Goal: Information Seeking & Learning: Learn about a topic

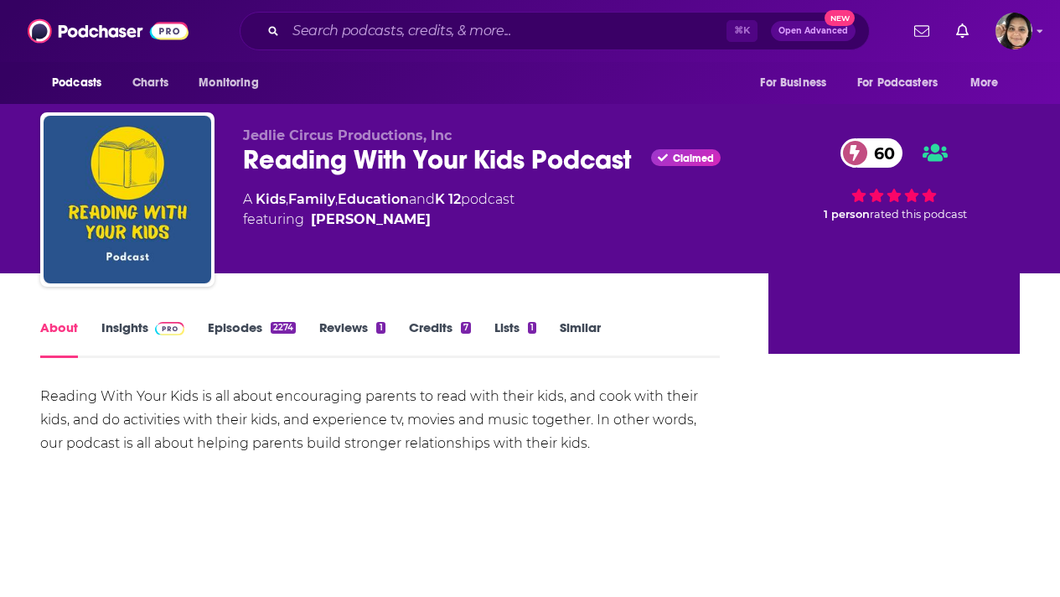
click at [127, 333] on link "Insights" at bounding box center [142, 338] width 83 height 39
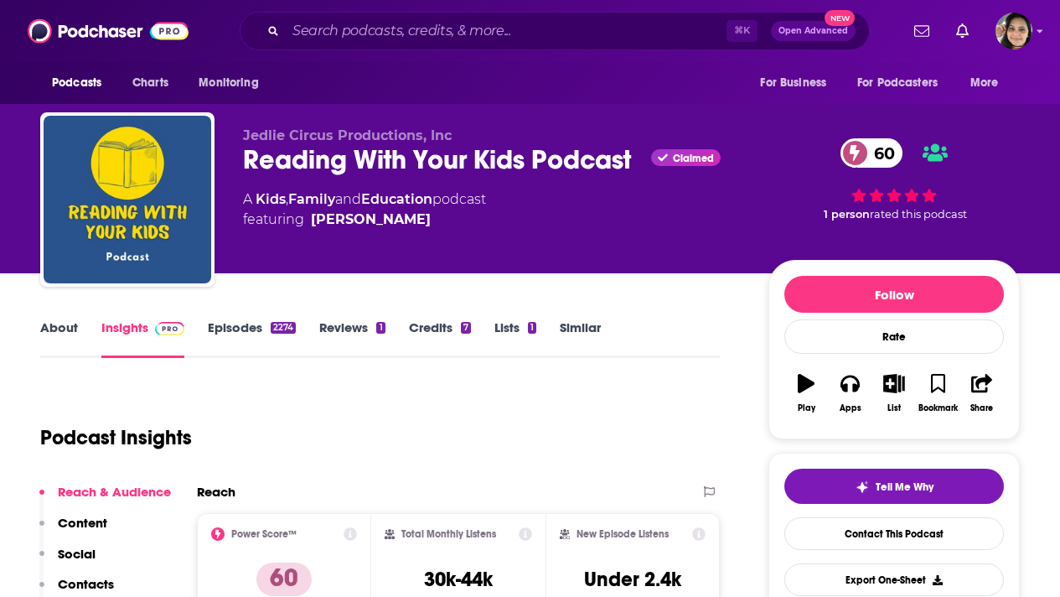
click at [65, 330] on link "About" at bounding box center [59, 338] width 38 height 39
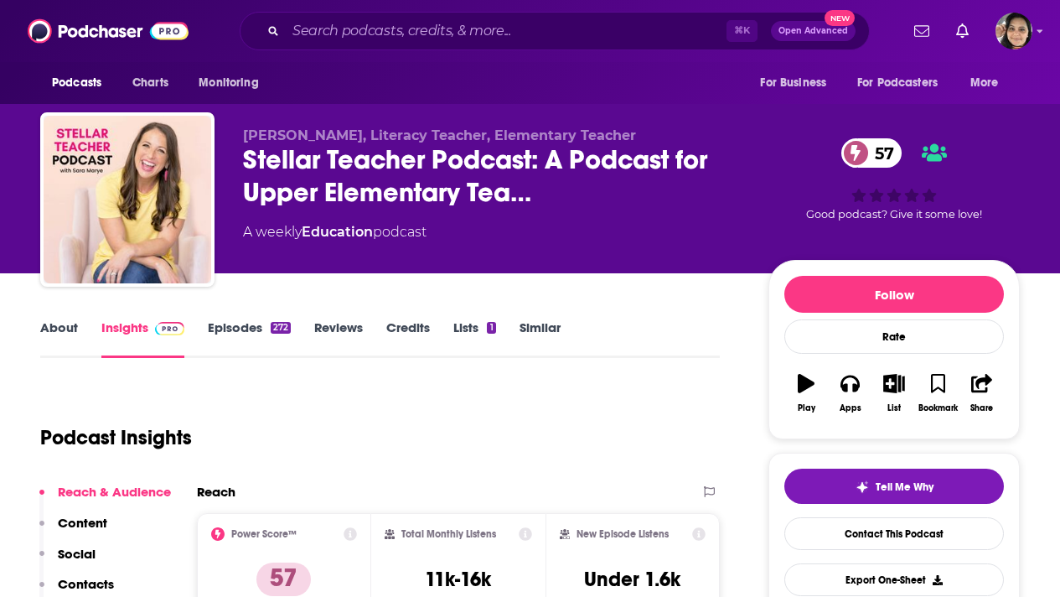
click at [64, 330] on link "About" at bounding box center [59, 338] width 38 height 39
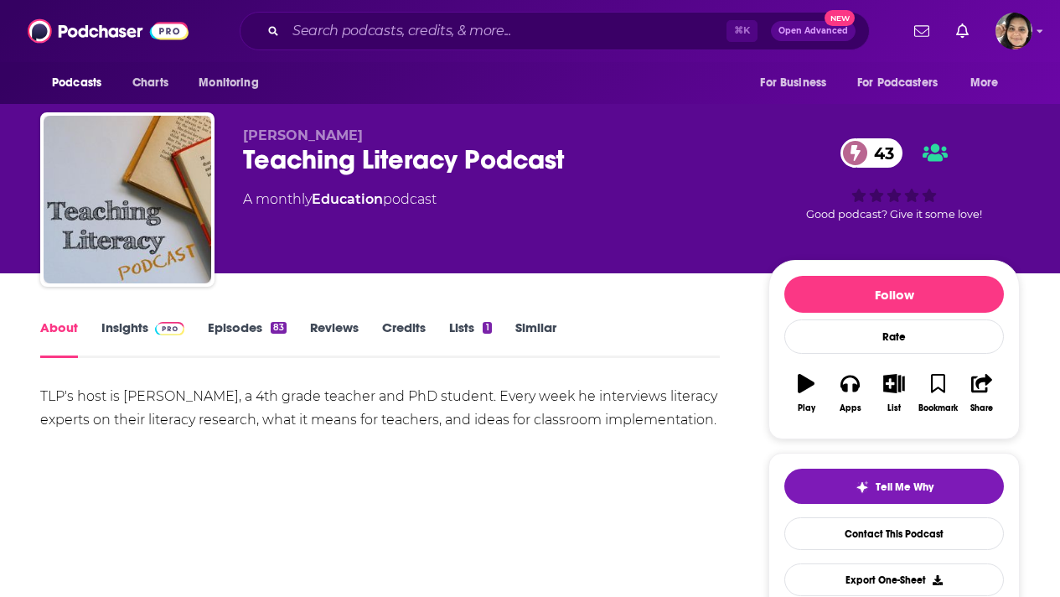
click at [130, 329] on link "Insights" at bounding box center [142, 338] width 83 height 39
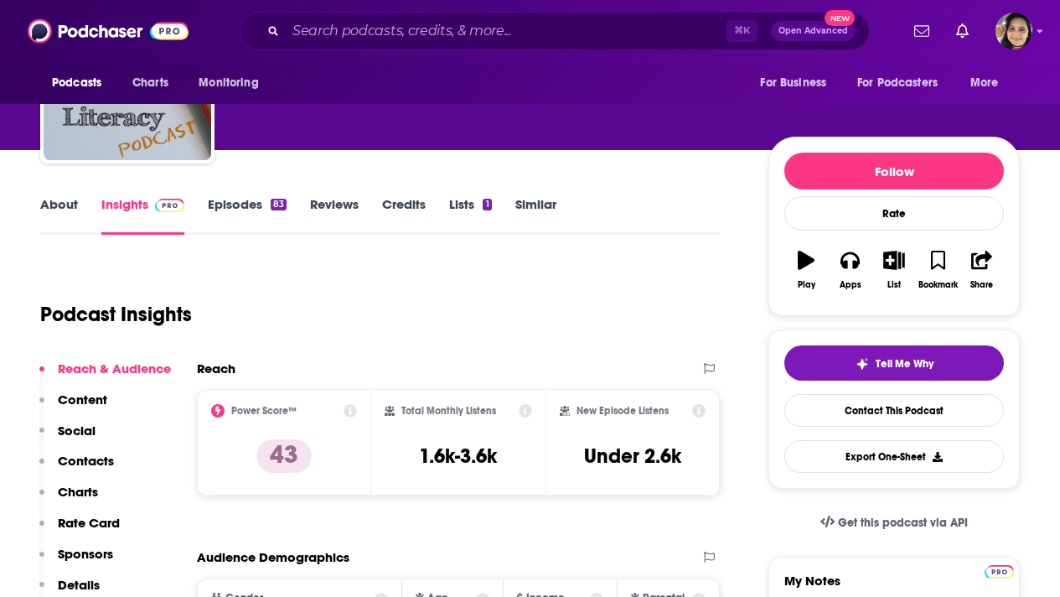
scroll to position [155, 0]
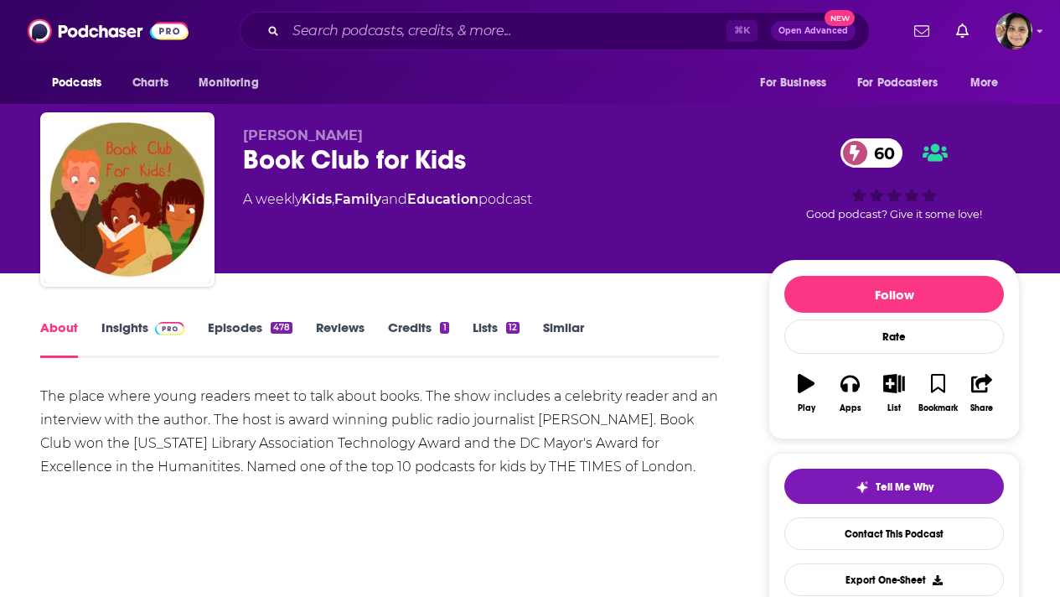
scroll to position [65, 0]
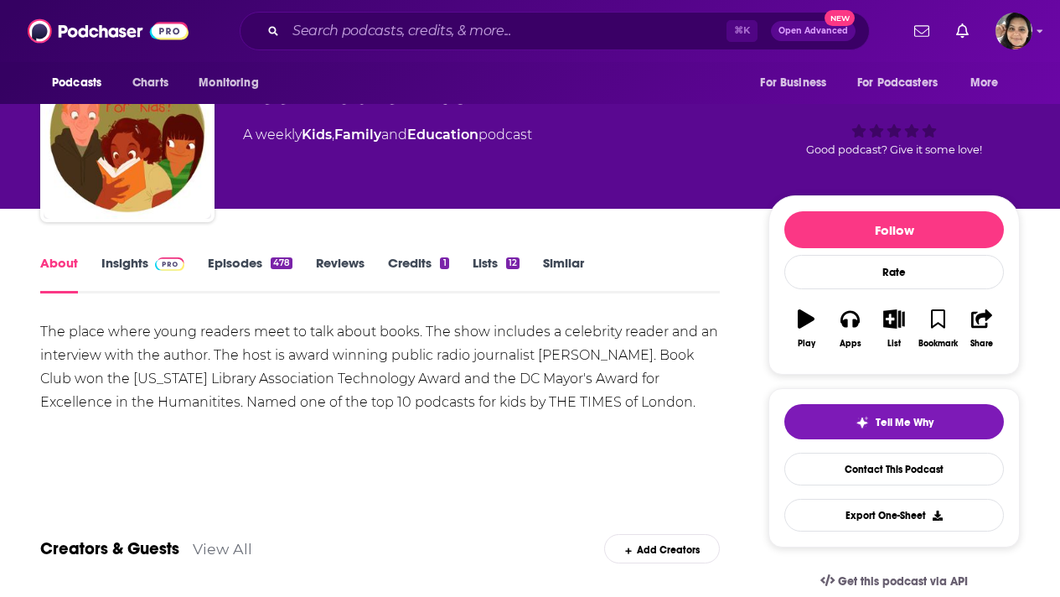
click at [120, 266] on link "Insights" at bounding box center [142, 274] width 83 height 39
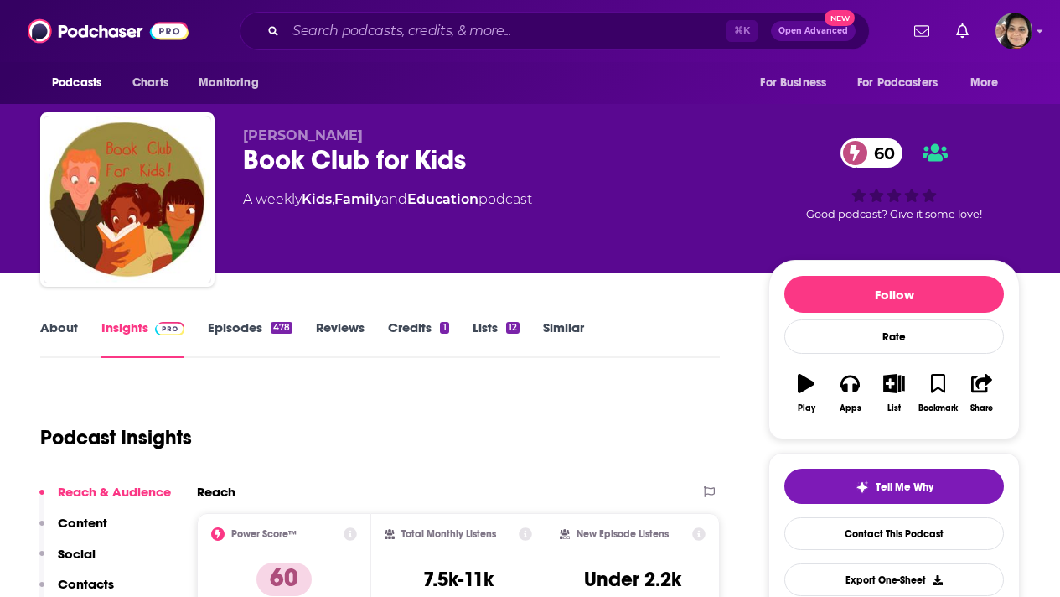
click at [65, 334] on link "About" at bounding box center [59, 338] width 38 height 39
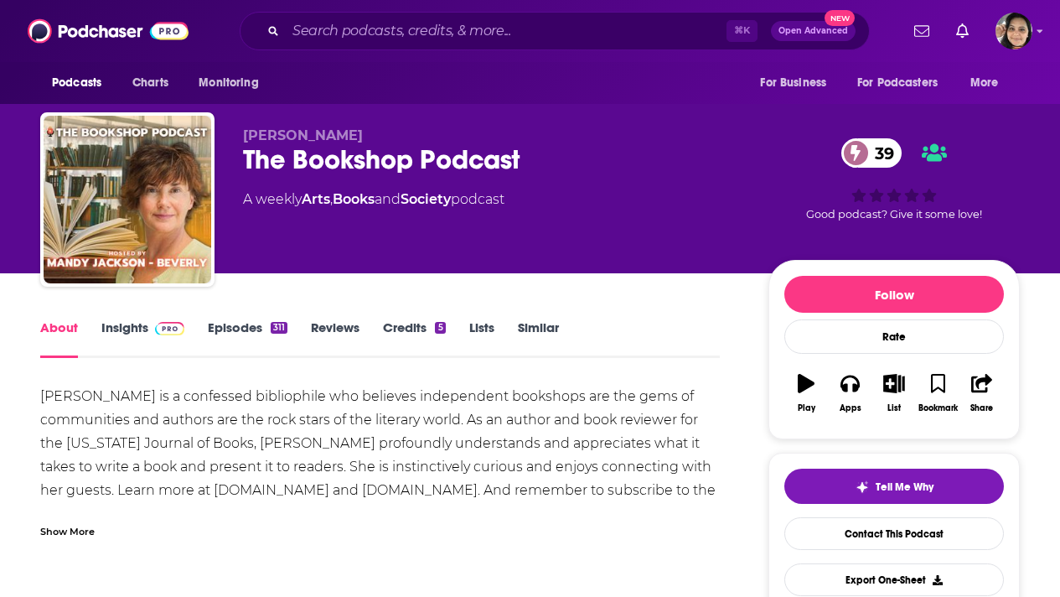
click at [127, 324] on link "Insights" at bounding box center [142, 338] width 83 height 39
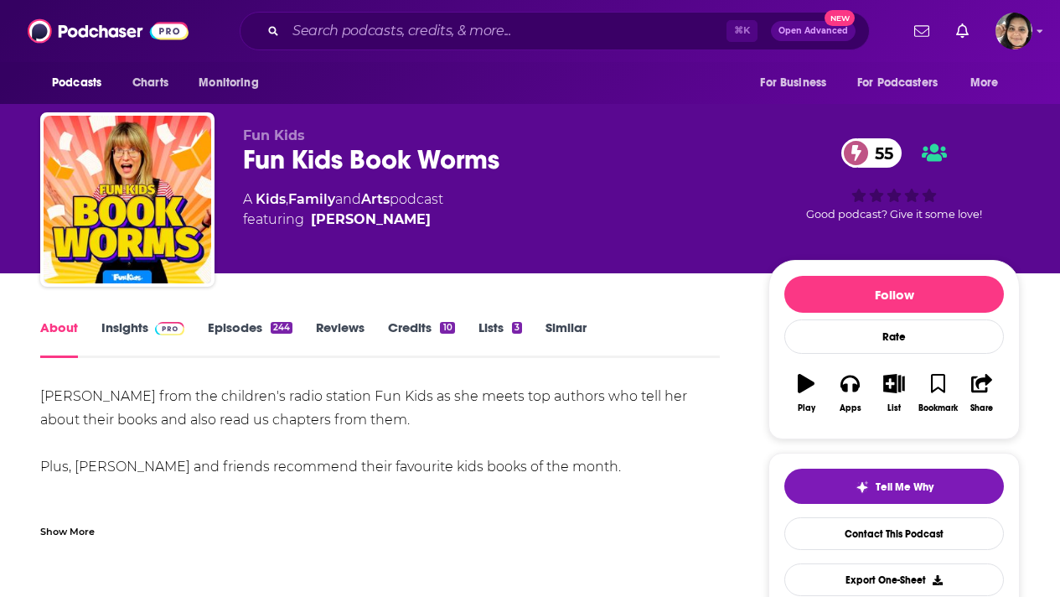
click at [119, 329] on link "Insights" at bounding box center [142, 338] width 83 height 39
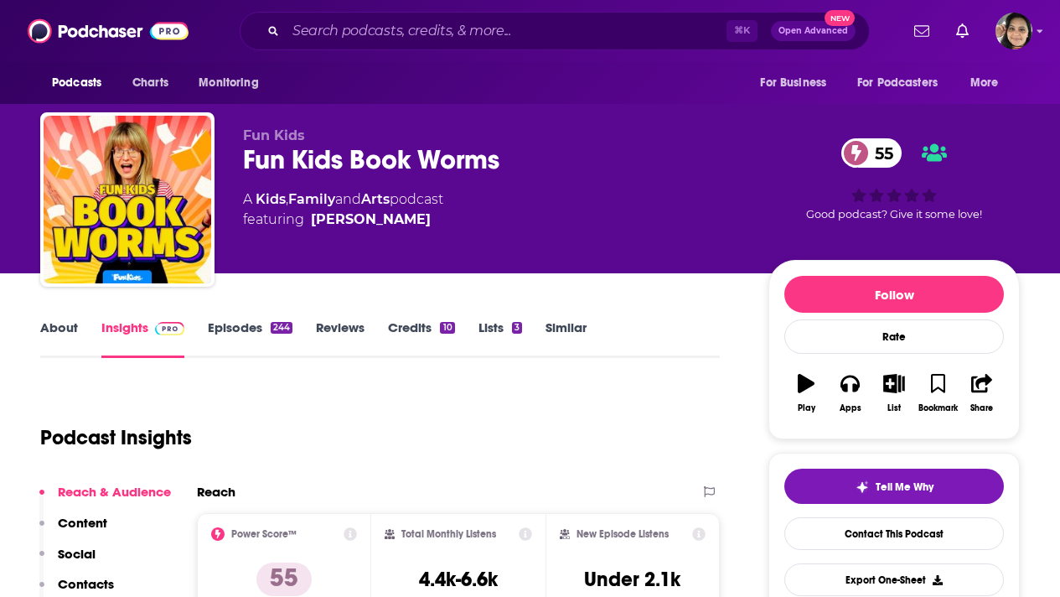
click at [50, 329] on link "About" at bounding box center [59, 338] width 38 height 39
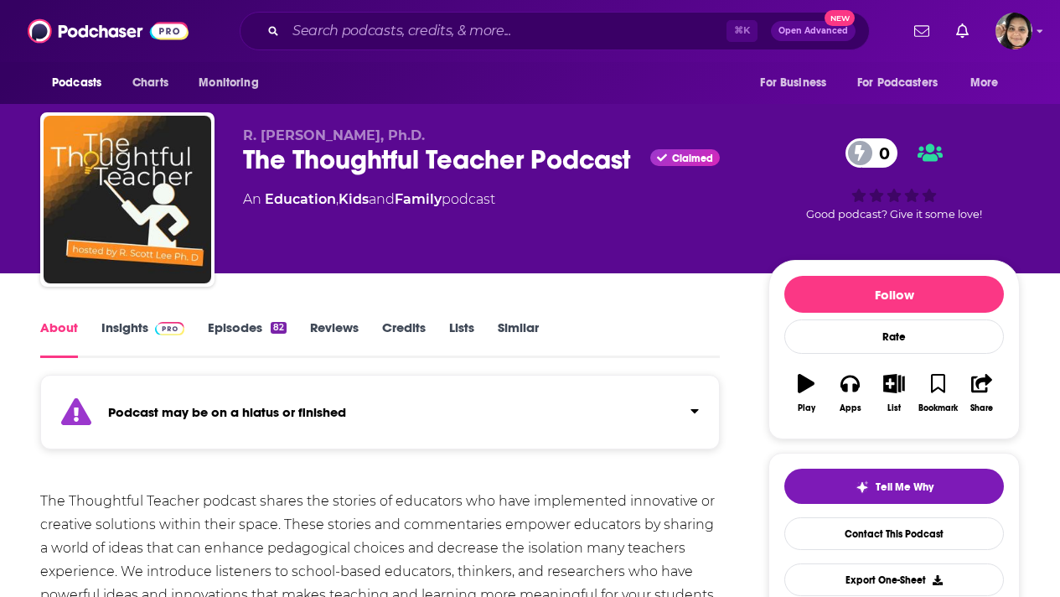
click at [131, 326] on link "Insights" at bounding box center [142, 338] width 83 height 39
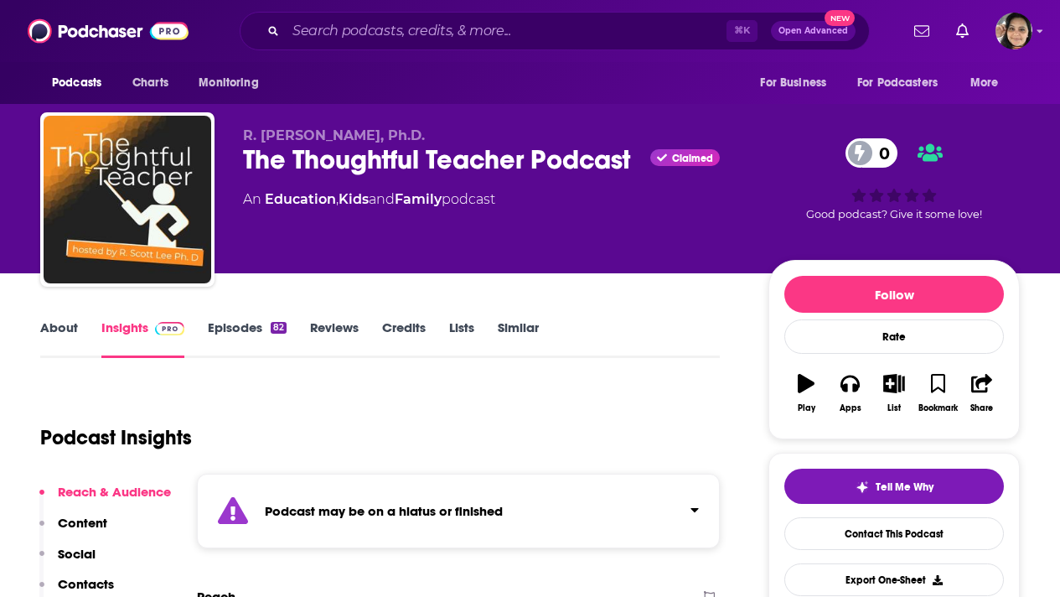
click at [242, 327] on link "Episodes 82" at bounding box center [247, 338] width 79 height 39
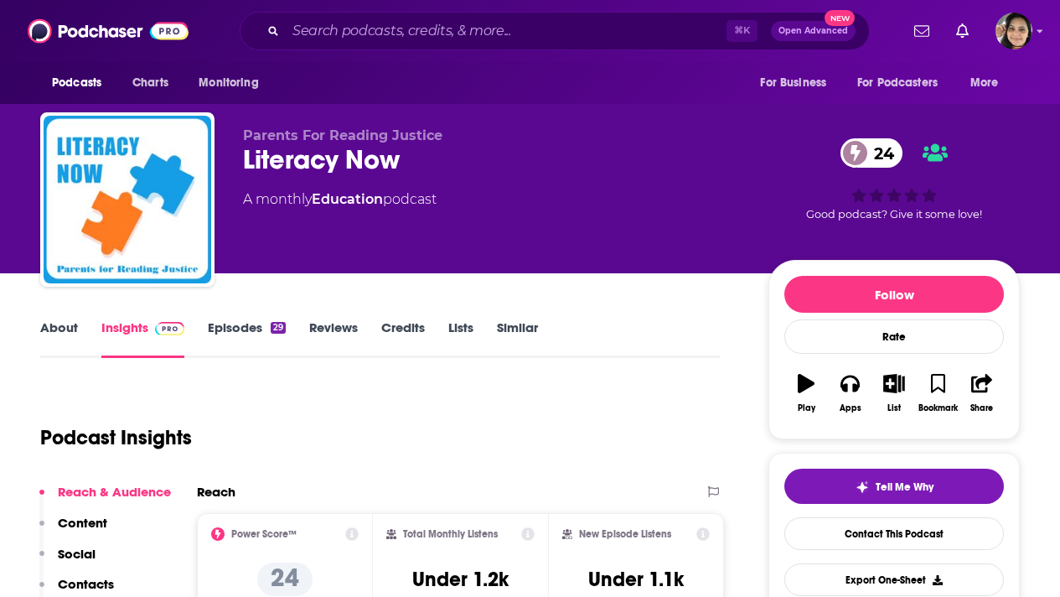
click at [53, 328] on link "About" at bounding box center [59, 338] width 38 height 39
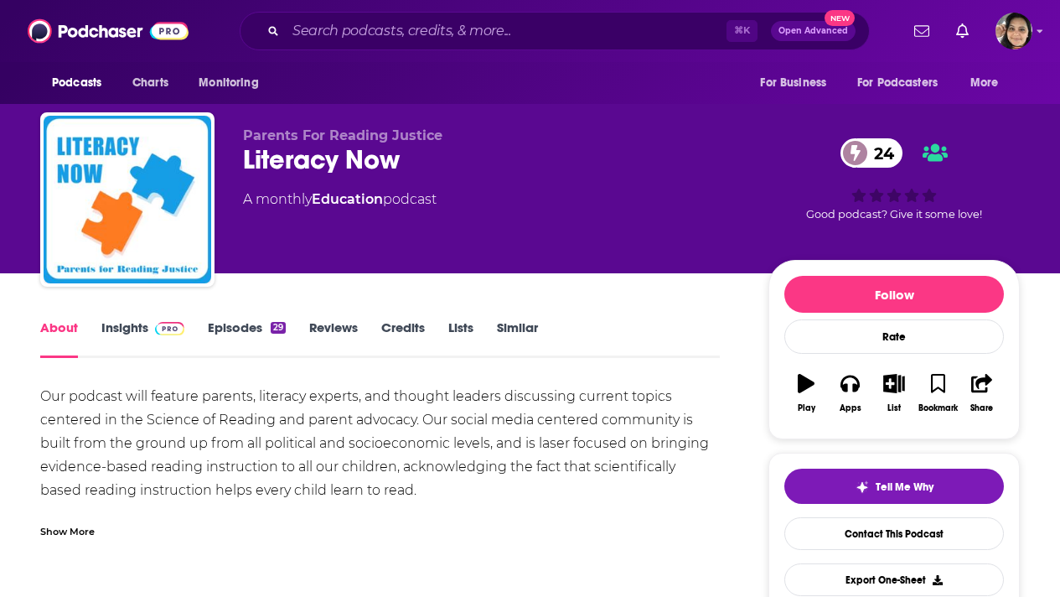
scroll to position [20, 0]
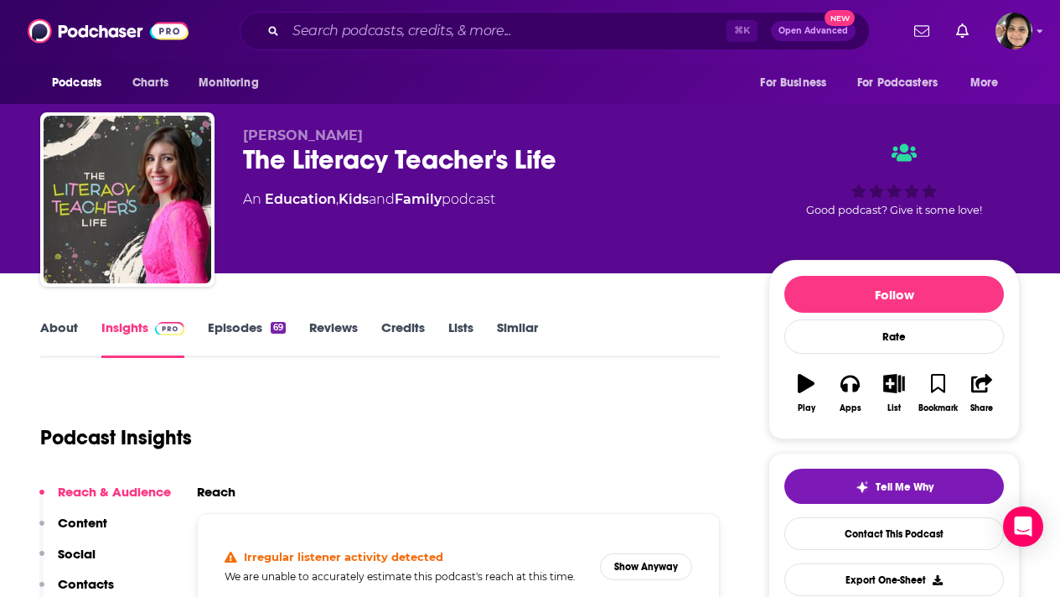
click at [241, 326] on link "Episodes 69" at bounding box center [247, 338] width 78 height 39
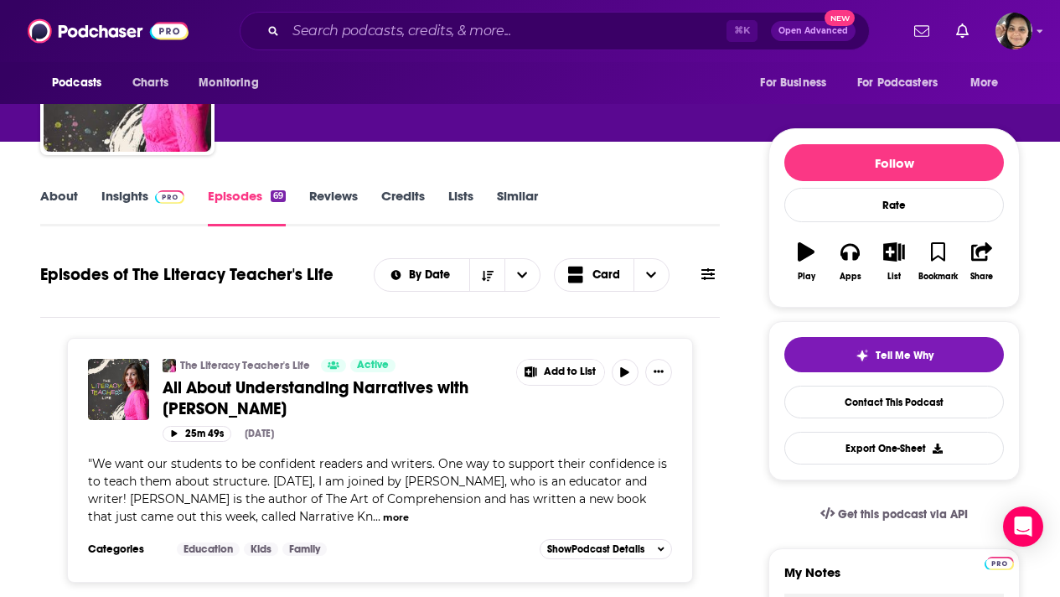
scroll to position [132, 0]
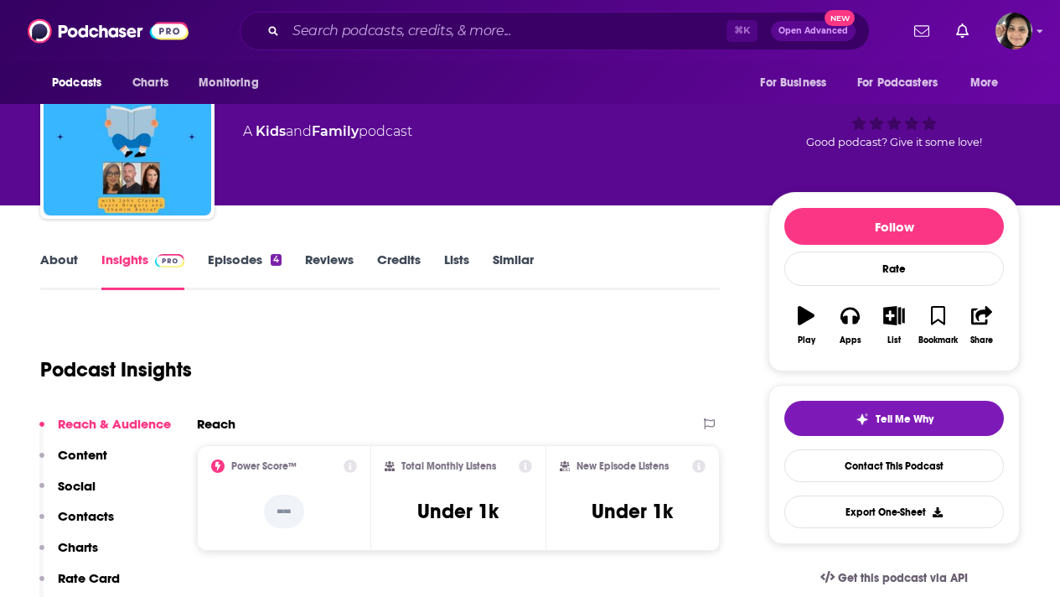
scroll to position [69, 0]
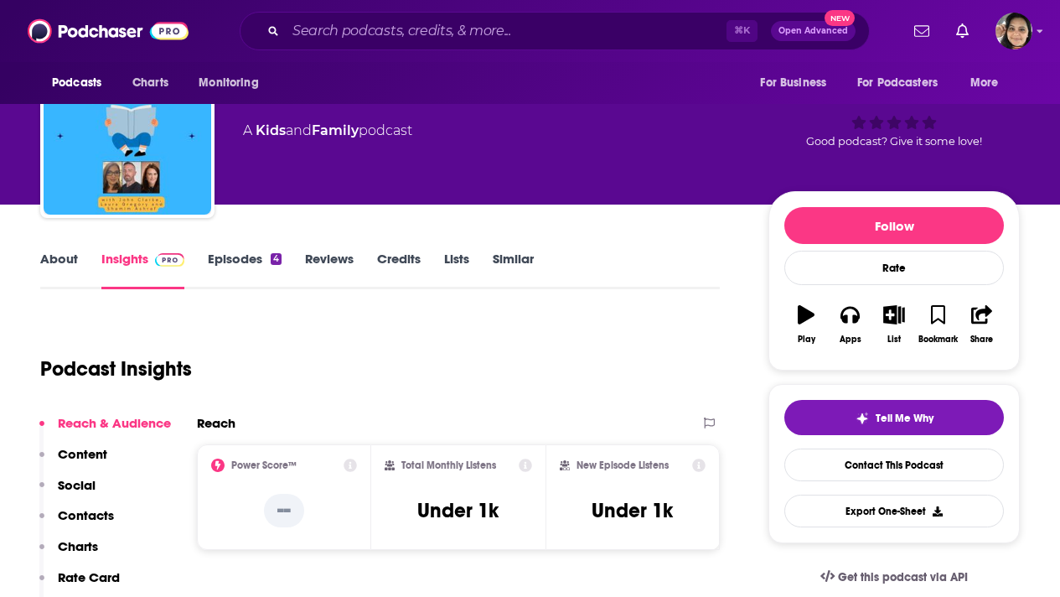
click at [235, 263] on link "Episodes 4" at bounding box center [245, 270] width 74 height 39
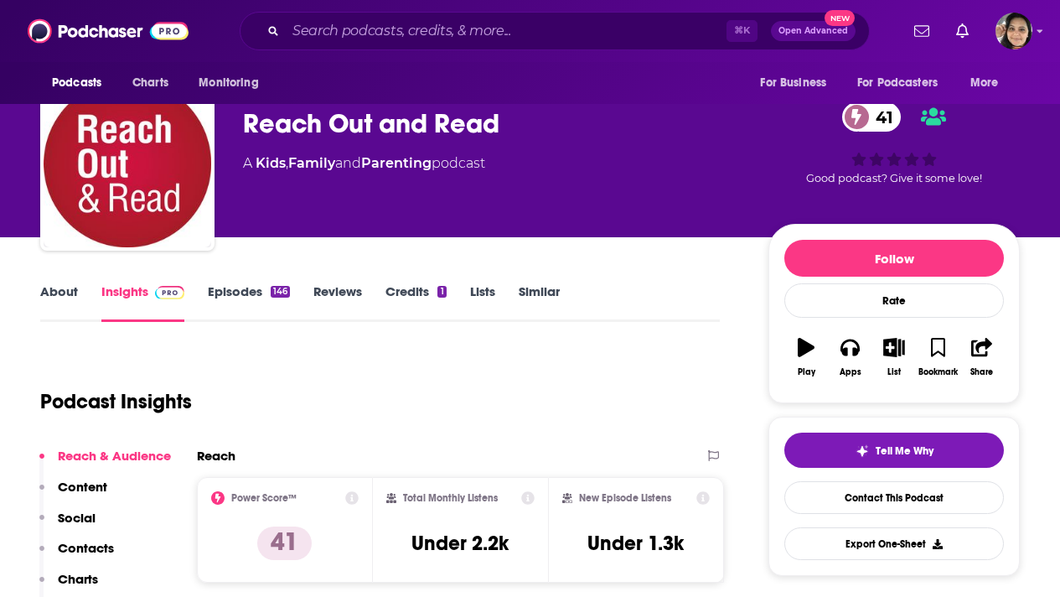
scroll to position [33, 0]
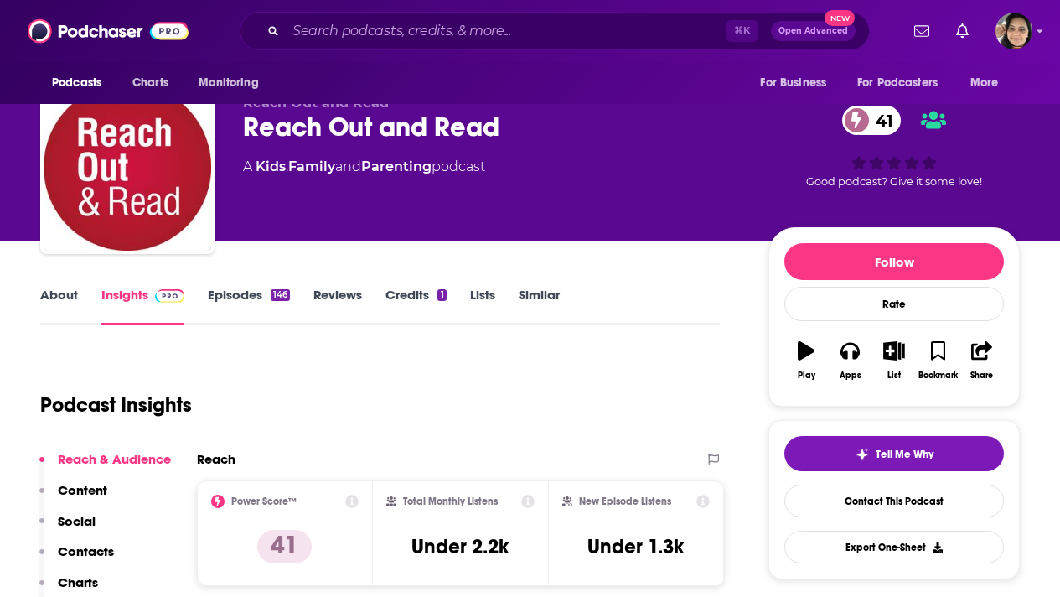
click at [54, 291] on link "About" at bounding box center [59, 306] width 38 height 39
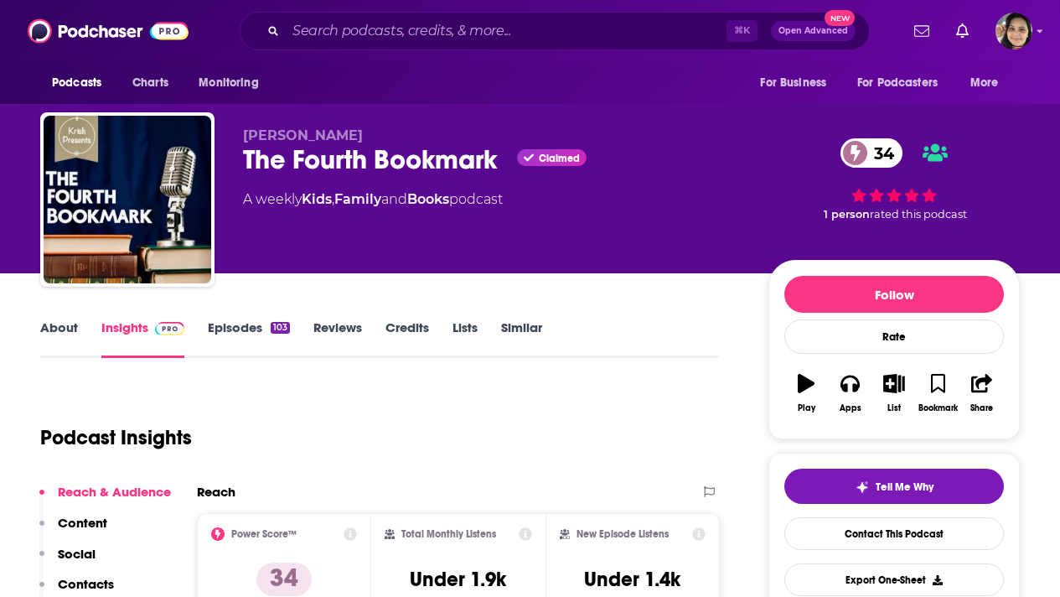
click at [55, 330] on link "About" at bounding box center [59, 338] width 38 height 39
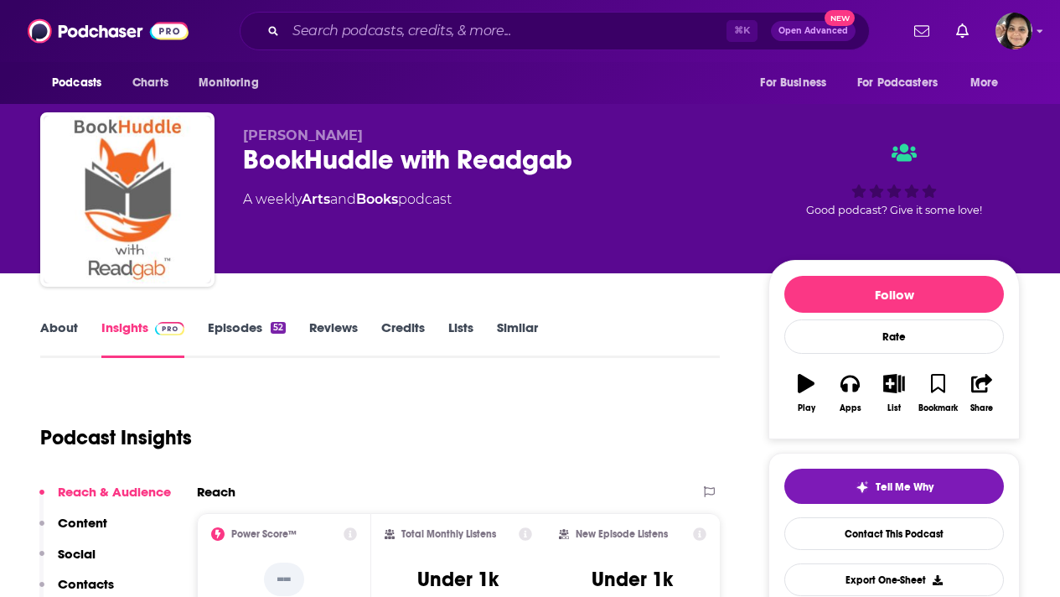
click at [232, 326] on link "Episodes 52" at bounding box center [247, 338] width 78 height 39
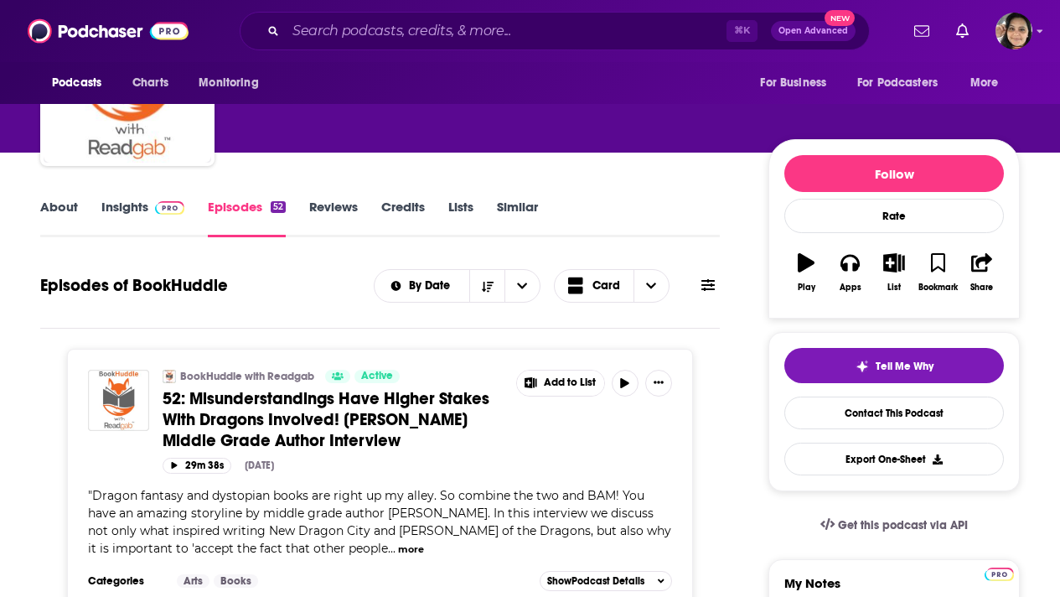
scroll to position [130, 0]
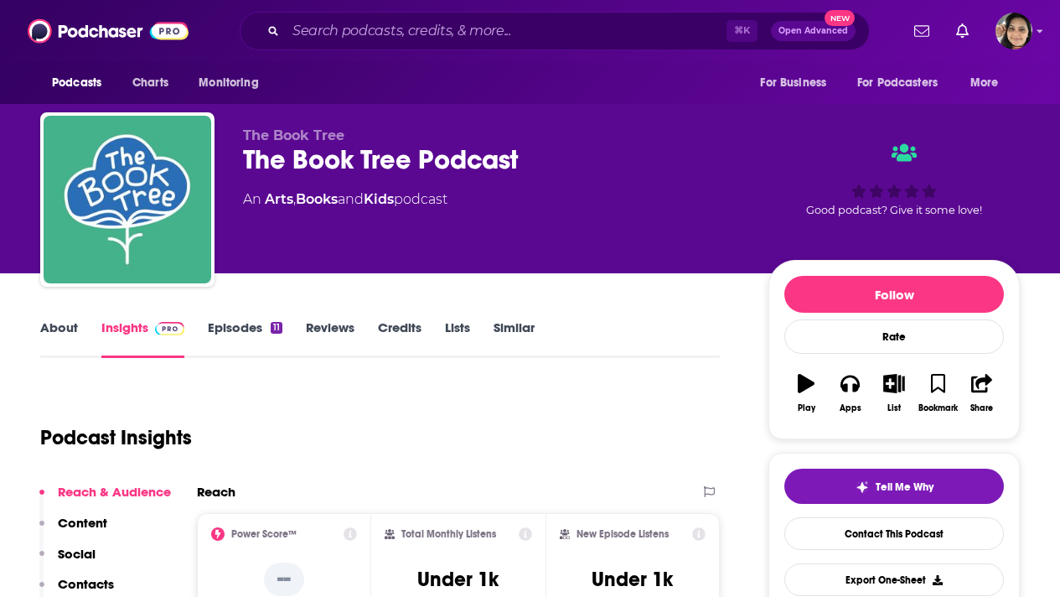
click at [239, 317] on div "About Insights Episodes 11 Reviews Credits Lists Similar" at bounding box center [380, 337] width 680 height 41
click at [236, 327] on link "Episodes 11" at bounding box center [245, 338] width 75 height 39
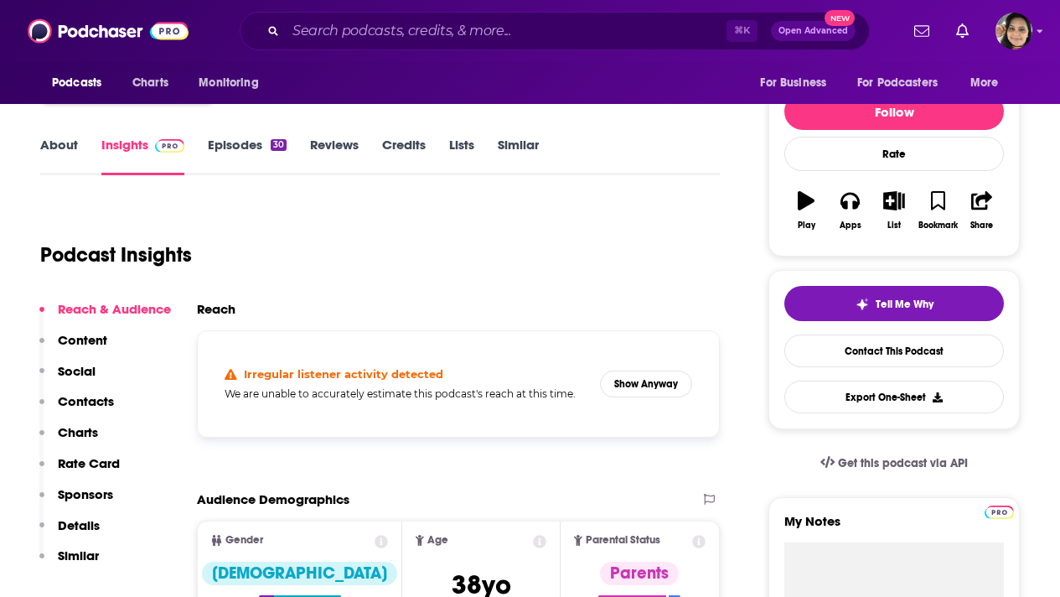
scroll to position [17, 0]
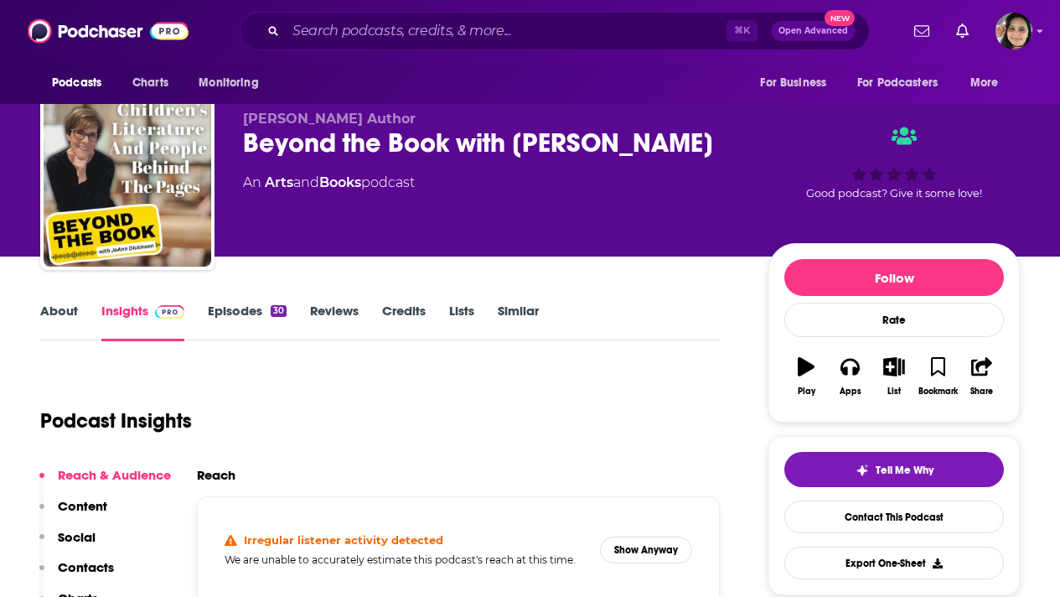
click at [245, 311] on link "Episodes 30" at bounding box center [247, 322] width 79 height 39
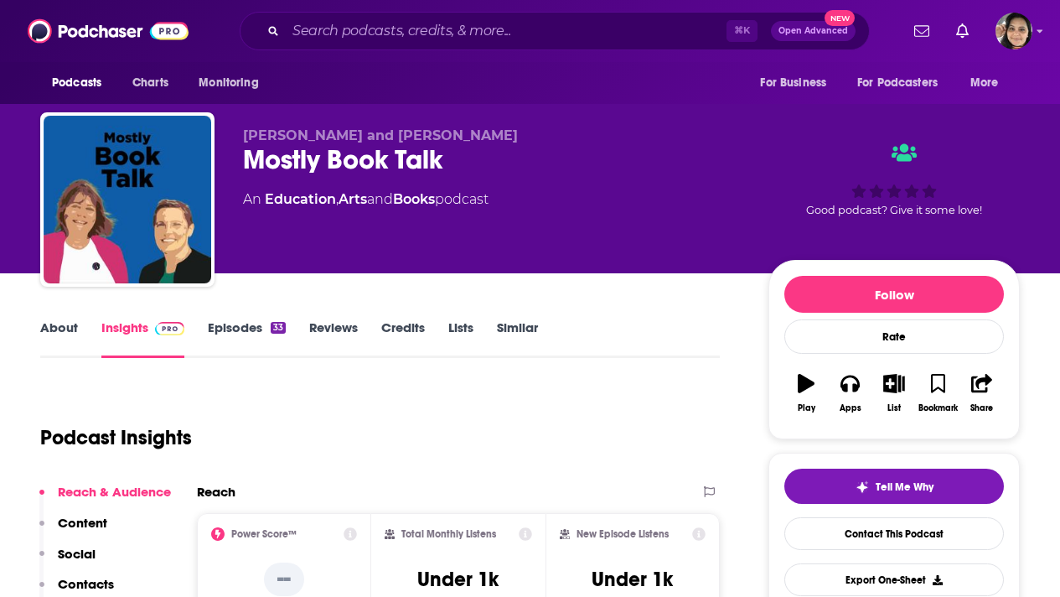
click at [253, 329] on link "Episodes 33" at bounding box center [247, 338] width 78 height 39
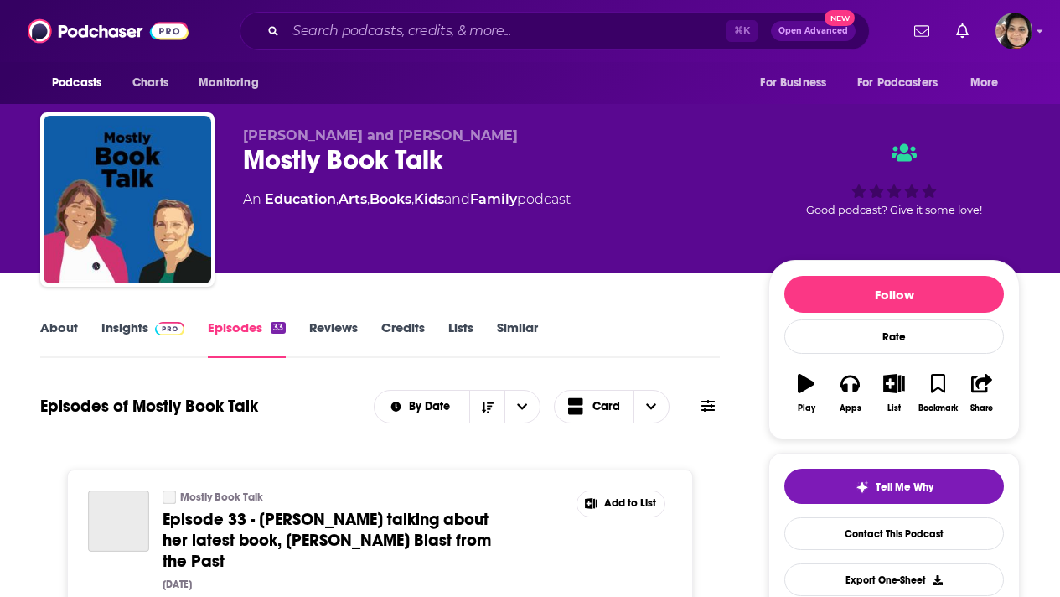
scroll to position [182, 0]
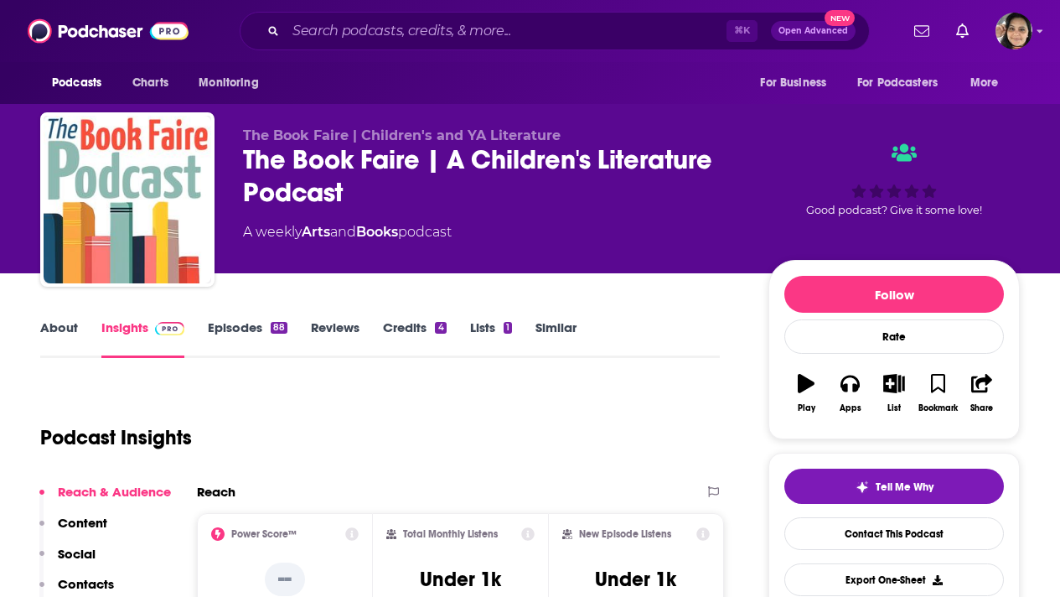
click at [236, 334] on link "Episodes 88" at bounding box center [248, 338] width 80 height 39
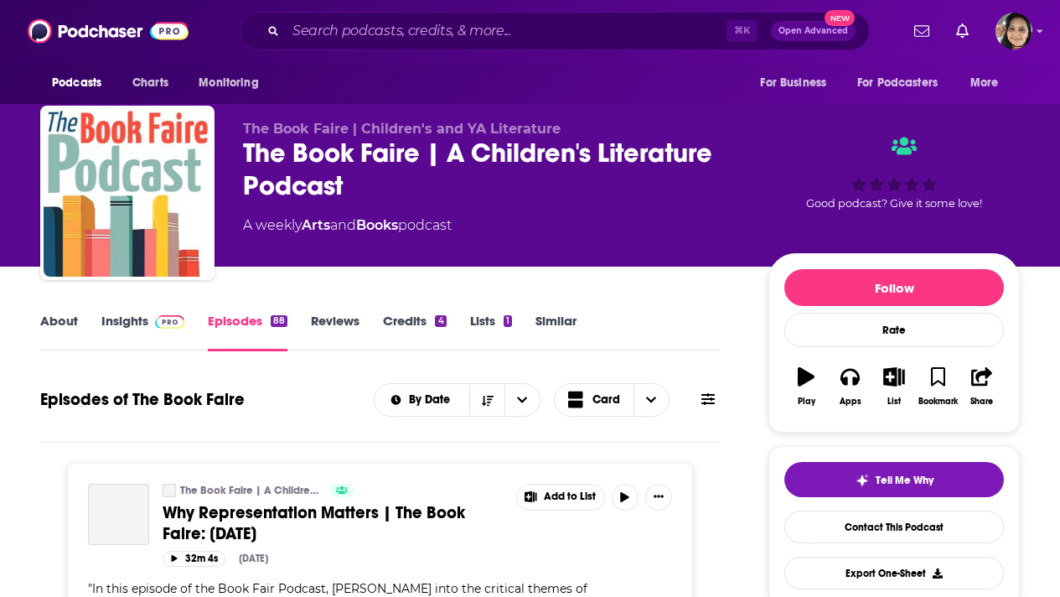
scroll to position [195, 0]
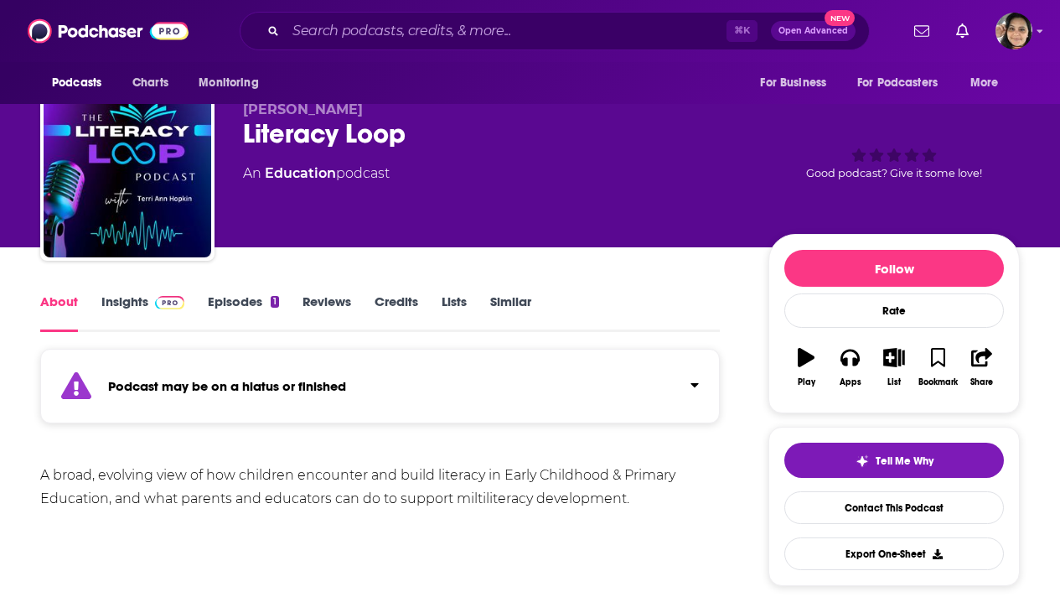
scroll to position [30, 0]
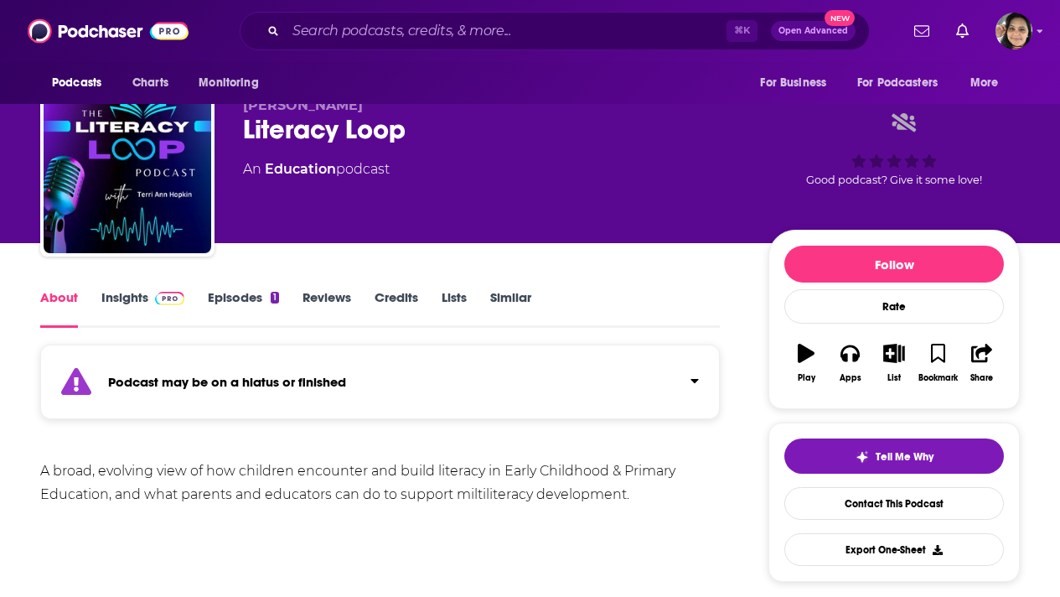
click at [266, 293] on link "Episodes 1" at bounding box center [243, 308] width 71 height 39
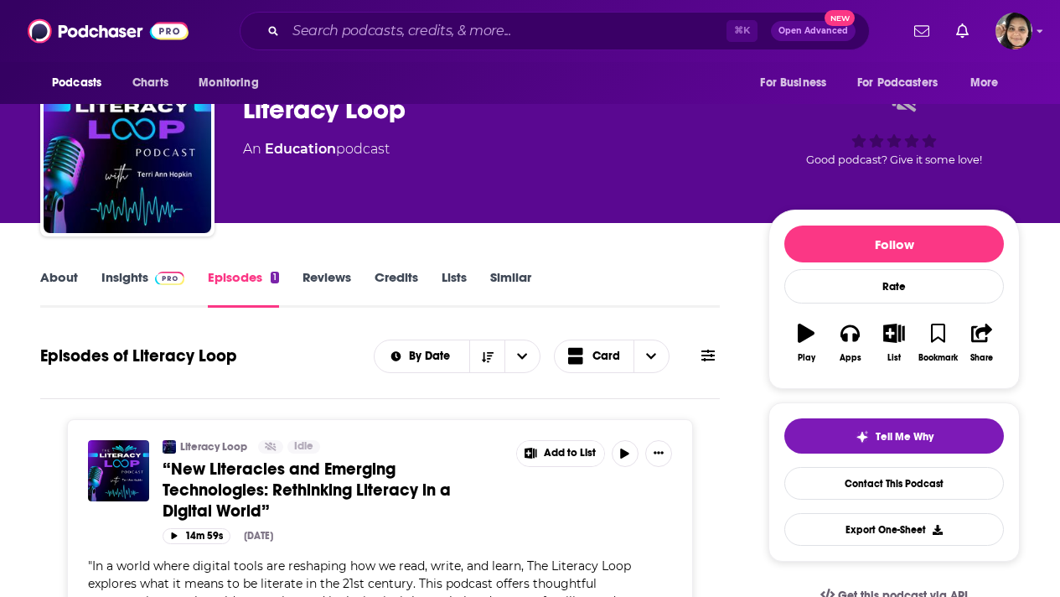
scroll to position [1, 0]
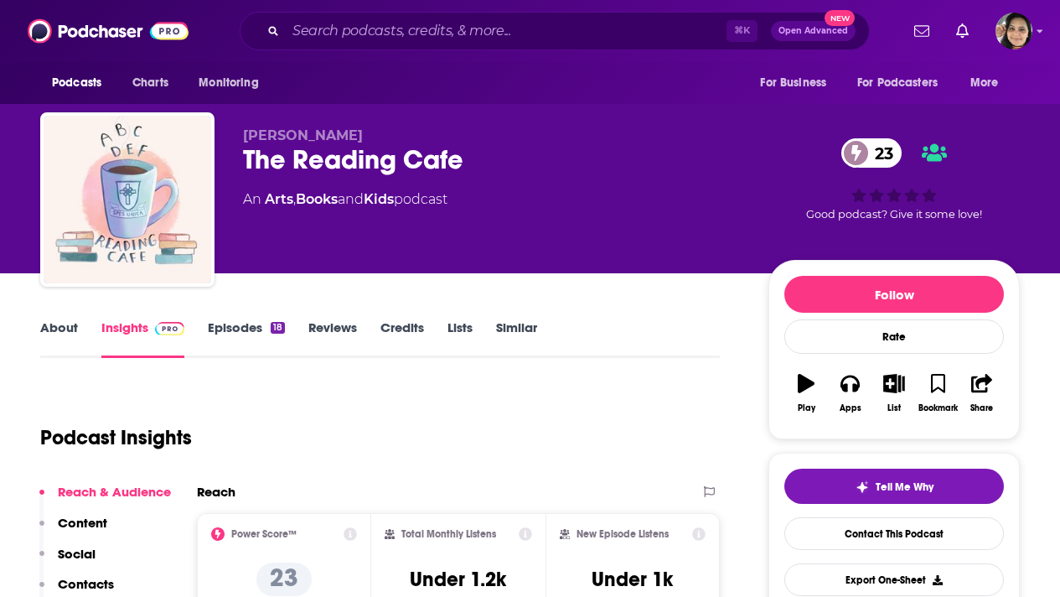
click at [63, 330] on link "About" at bounding box center [59, 338] width 38 height 39
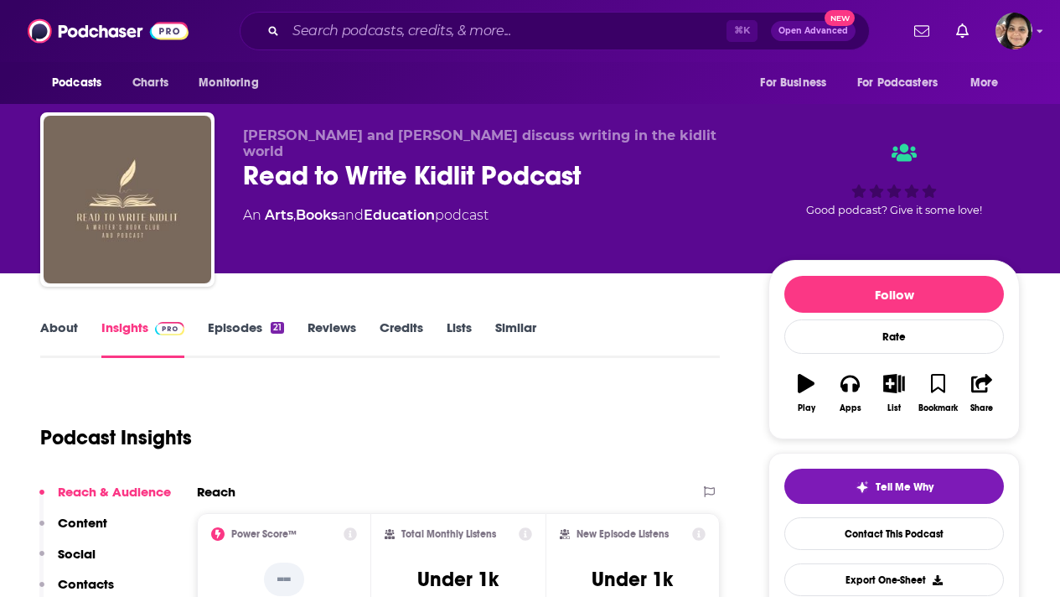
click at [239, 324] on link "Episodes 21" at bounding box center [246, 338] width 76 height 39
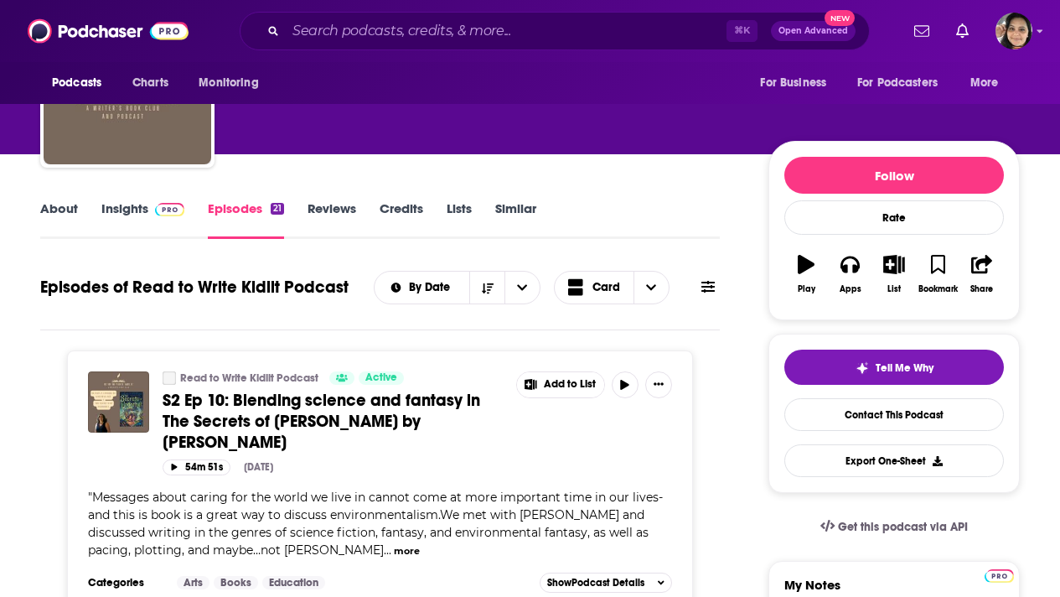
scroll to position [138, 0]
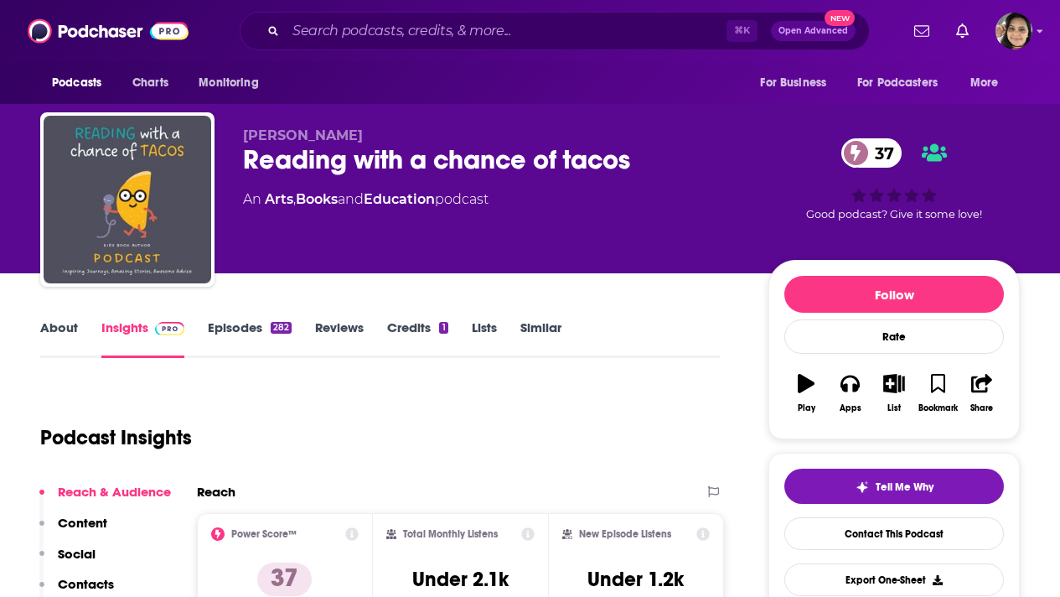
click at [53, 329] on link "About" at bounding box center [59, 338] width 38 height 39
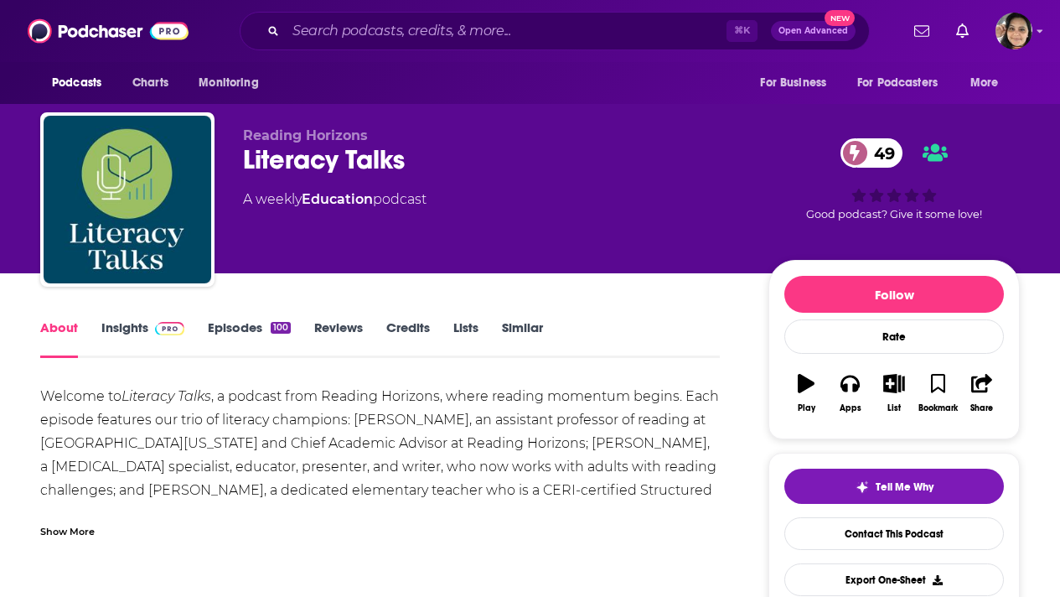
click at [130, 329] on link "Insights" at bounding box center [142, 338] width 83 height 39
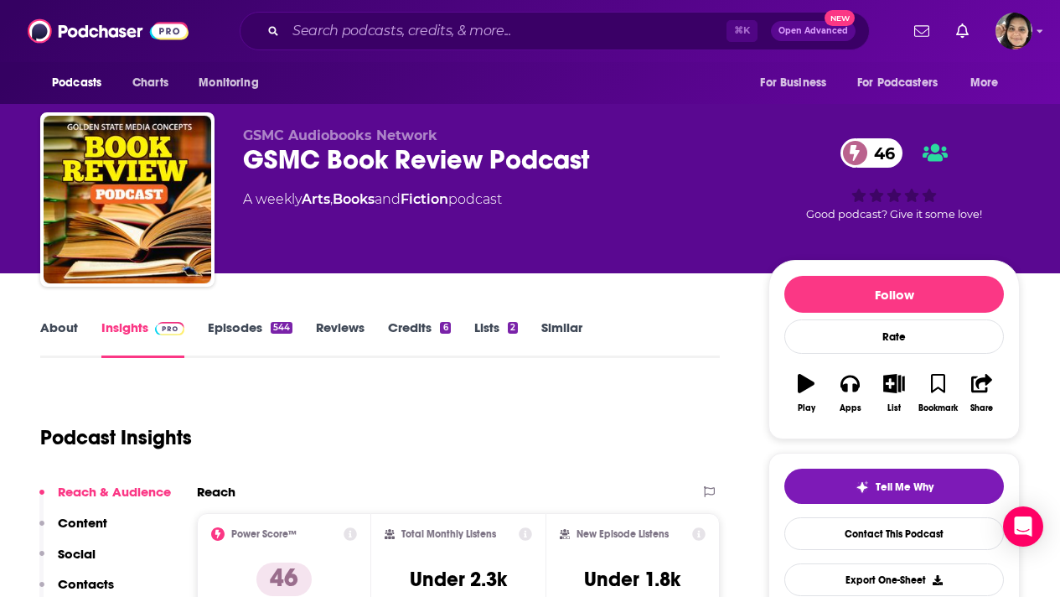
click at [60, 328] on link "About" at bounding box center [59, 338] width 38 height 39
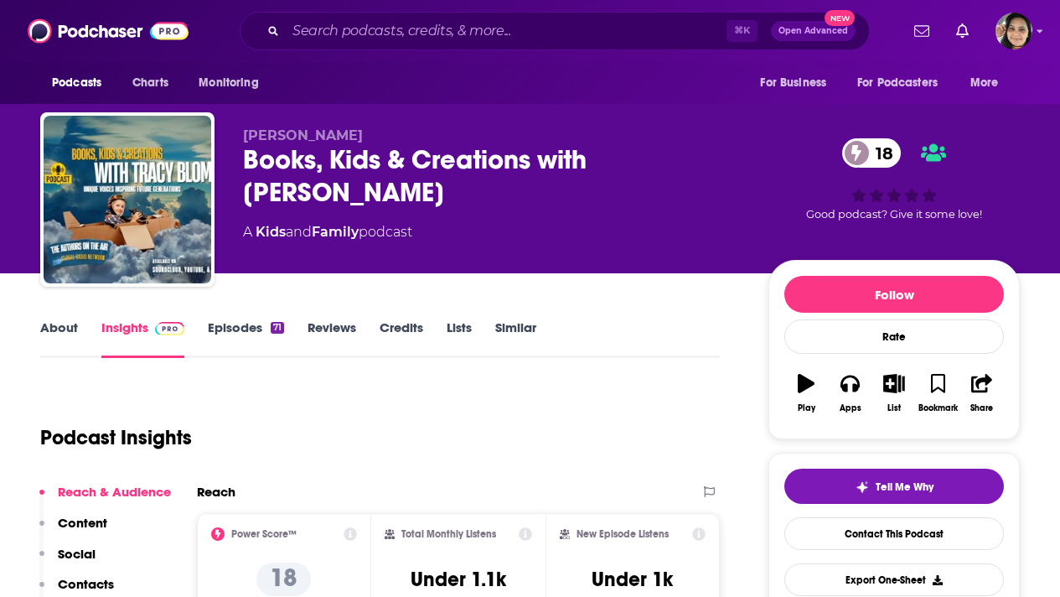
click at [59, 325] on link "About" at bounding box center [59, 338] width 38 height 39
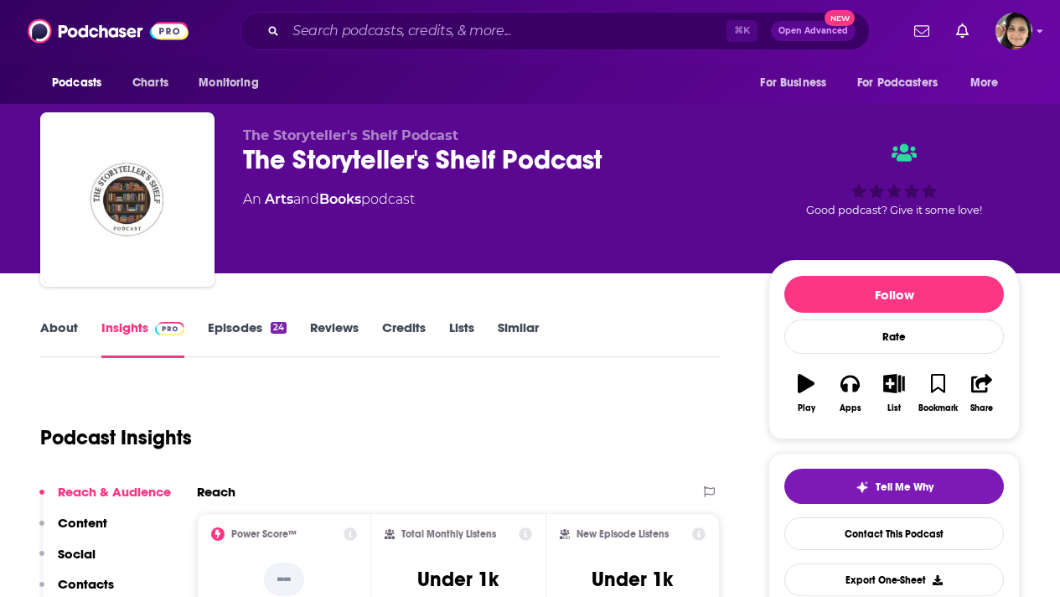
click at [243, 322] on link "Episodes 24" at bounding box center [247, 338] width 79 height 39
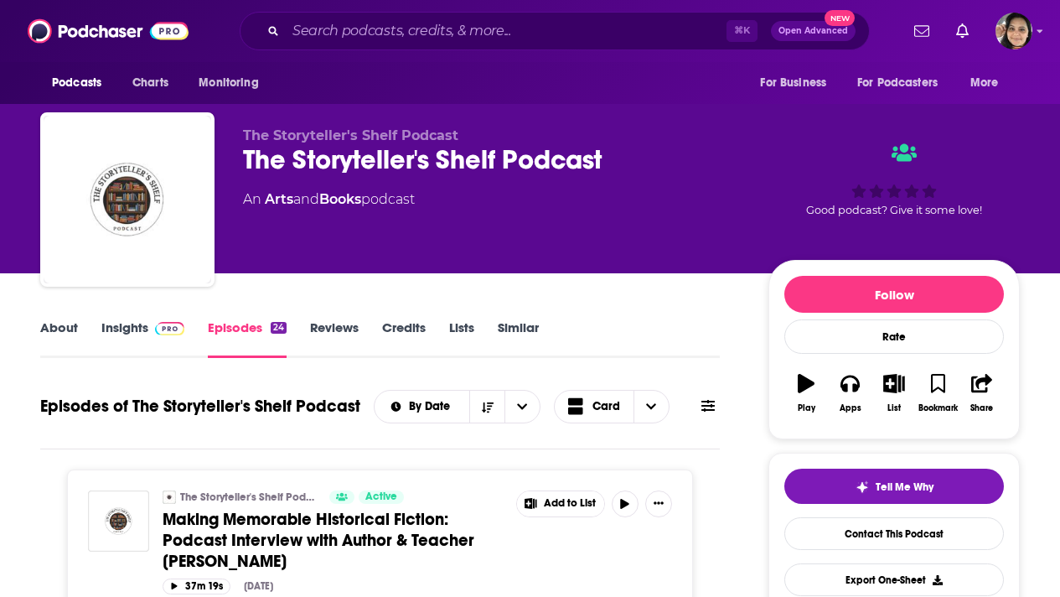
scroll to position [92, 0]
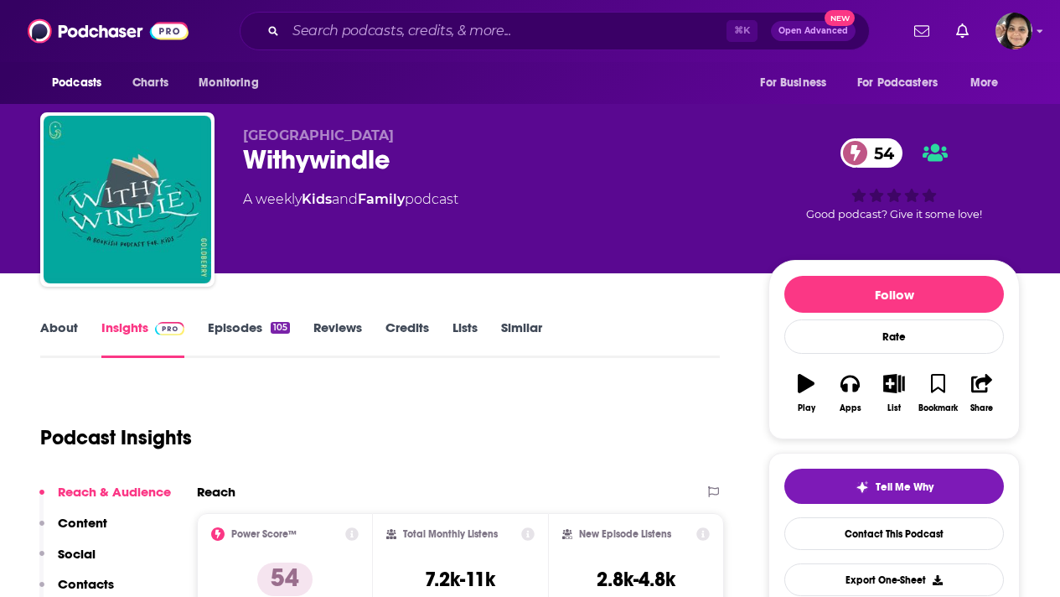
click at [60, 330] on link "About" at bounding box center [59, 338] width 38 height 39
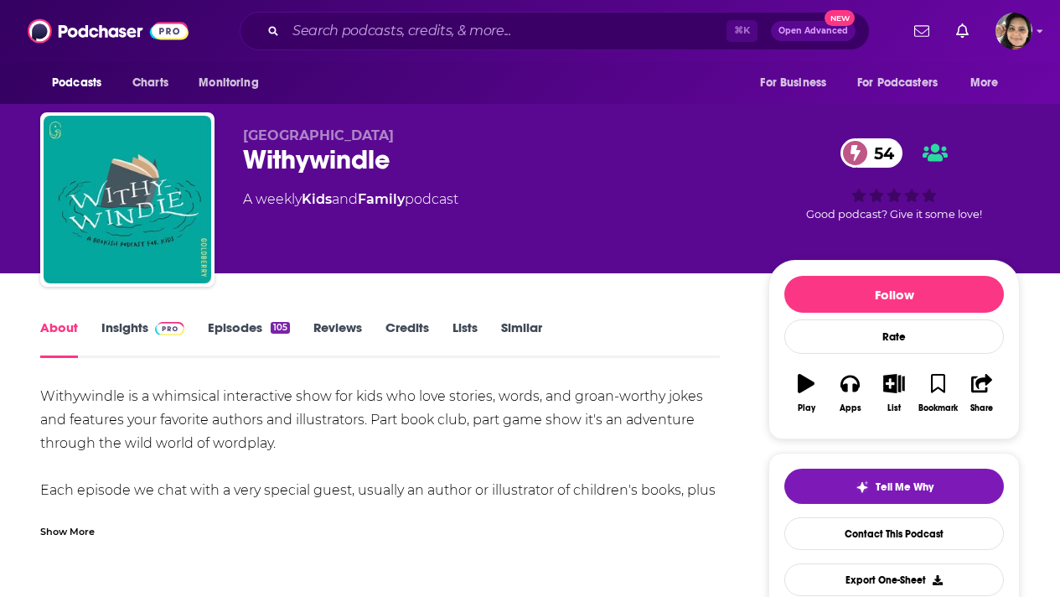
click at [64, 537] on div "Show More" at bounding box center [67, 530] width 54 height 16
